Goal: Task Accomplishment & Management: Use online tool/utility

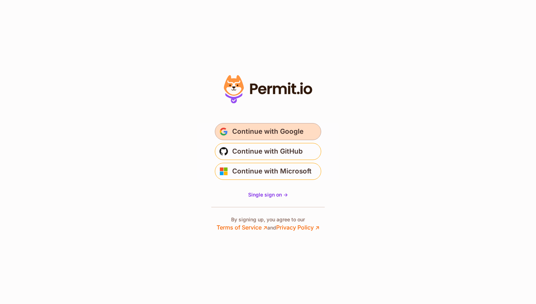
click at [252, 128] on span "Continue with Google" at bounding box center [267, 131] width 71 height 11
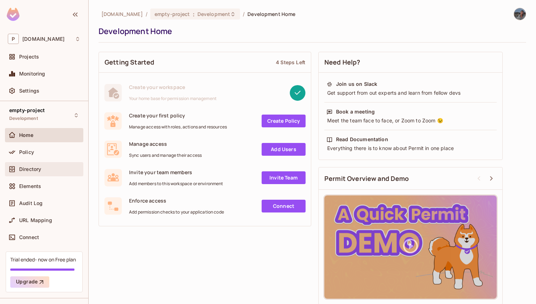
click at [36, 174] on div "Directory" at bounding box center [44, 169] width 78 height 14
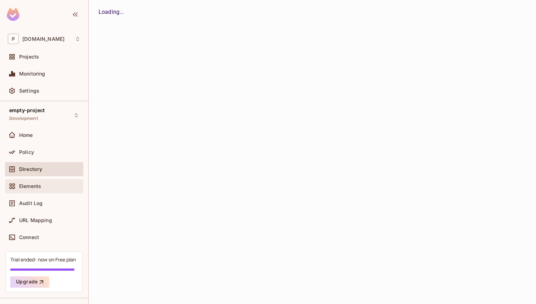
click at [36, 180] on div "Elements" at bounding box center [44, 186] width 78 height 14
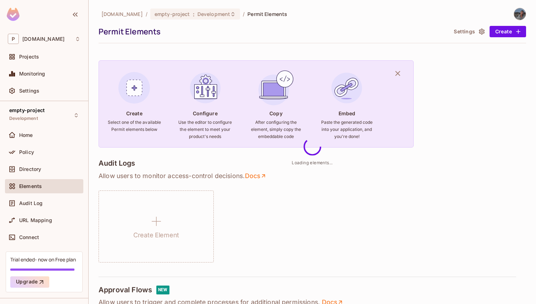
click at [467, 33] on button "Settings" at bounding box center [468, 31] width 35 height 11
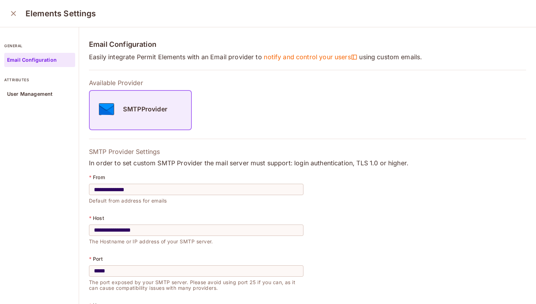
scroll to position [101, 0]
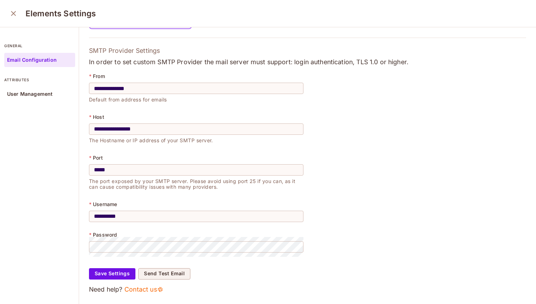
click at [12, 21] on div "Elements Settings" at bounding box center [268, 13] width 536 height 27
click at [12, 14] on icon "close" at bounding box center [13, 13] width 5 height 5
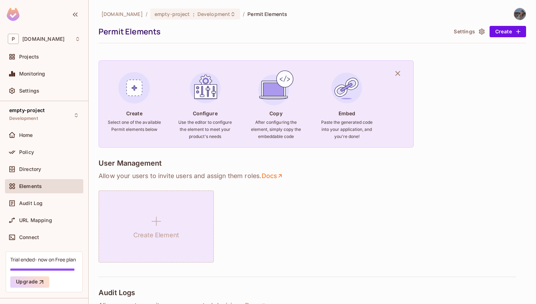
click at [160, 240] on h1 "Create Element" at bounding box center [156, 235] width 46 height 11
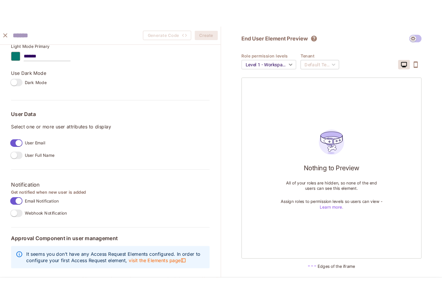
scroll to position [490, 0]
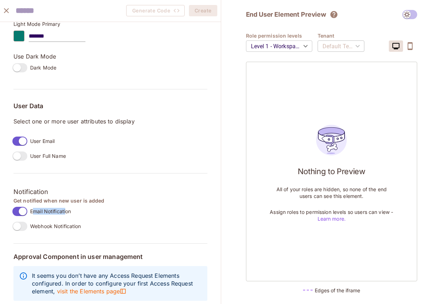
drag, startPoint x: 32, startPoint y: 213, endPoint x: 60, endPoint y: 212, distance: 28.4
click at [65, 212] on span "Email Notification" at bounding box center [50, 211] width 41 height 7
drag, startPoint x: 31, startPoint y: 211, endPoint x: 97, endPoint y: 211, distance: 66.6
click at [98, 211] on div "Email Notification" at bounding box center [110, 211] width 194 height 15
copy span "Email Notification"
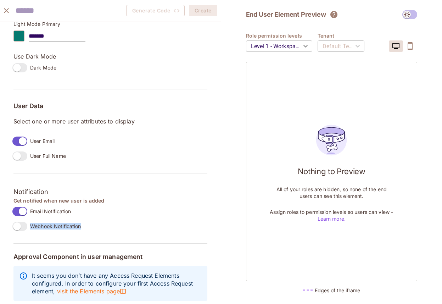
drag, startPoint x: 32, startPoint y: 225, endPoint x: 91, endPoint y: 223, distance: 59.6
click at [91, 223] on div "Get notified when new user is added Email Notification Webhook Notification" at bounding box center [110, 215] width 194 height 37
copy span "Webhook Notification"
